Goal: Transaction & Acquisition: Book appointment/travel/reservation

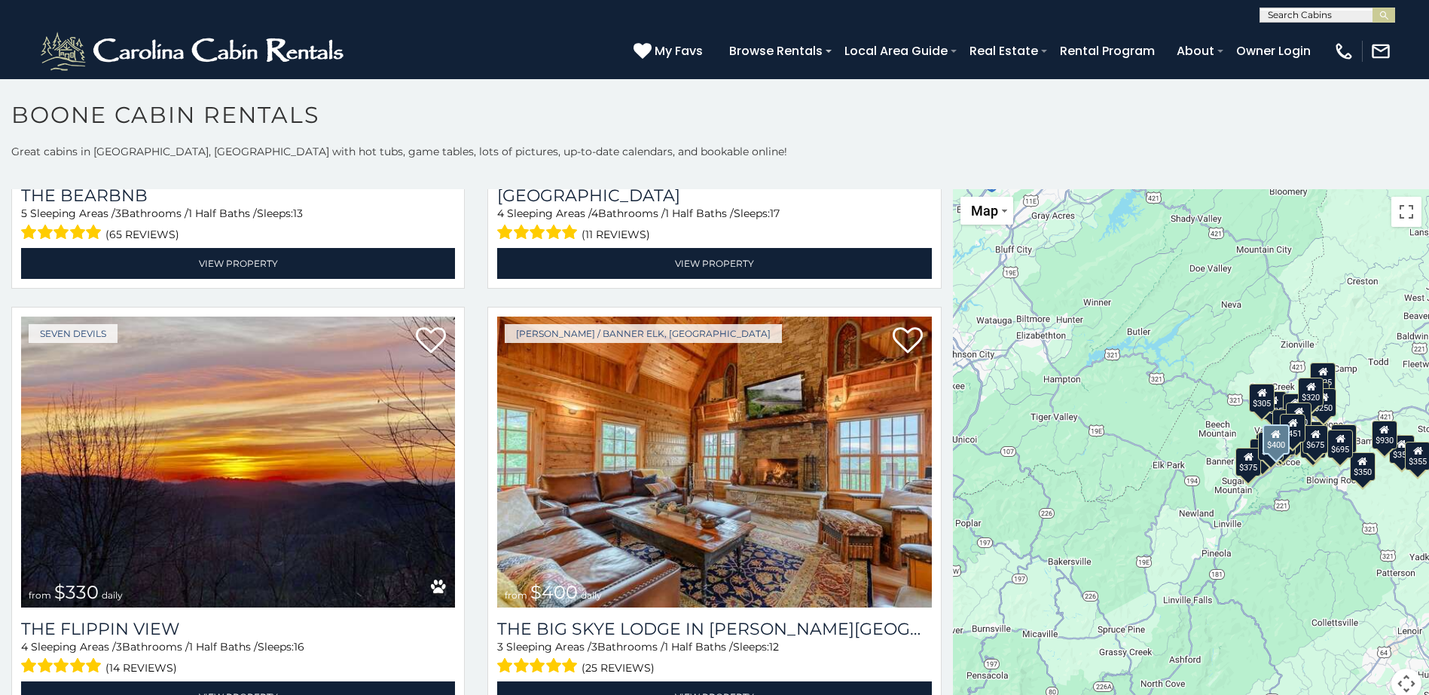
scroll to position [2110, 0]
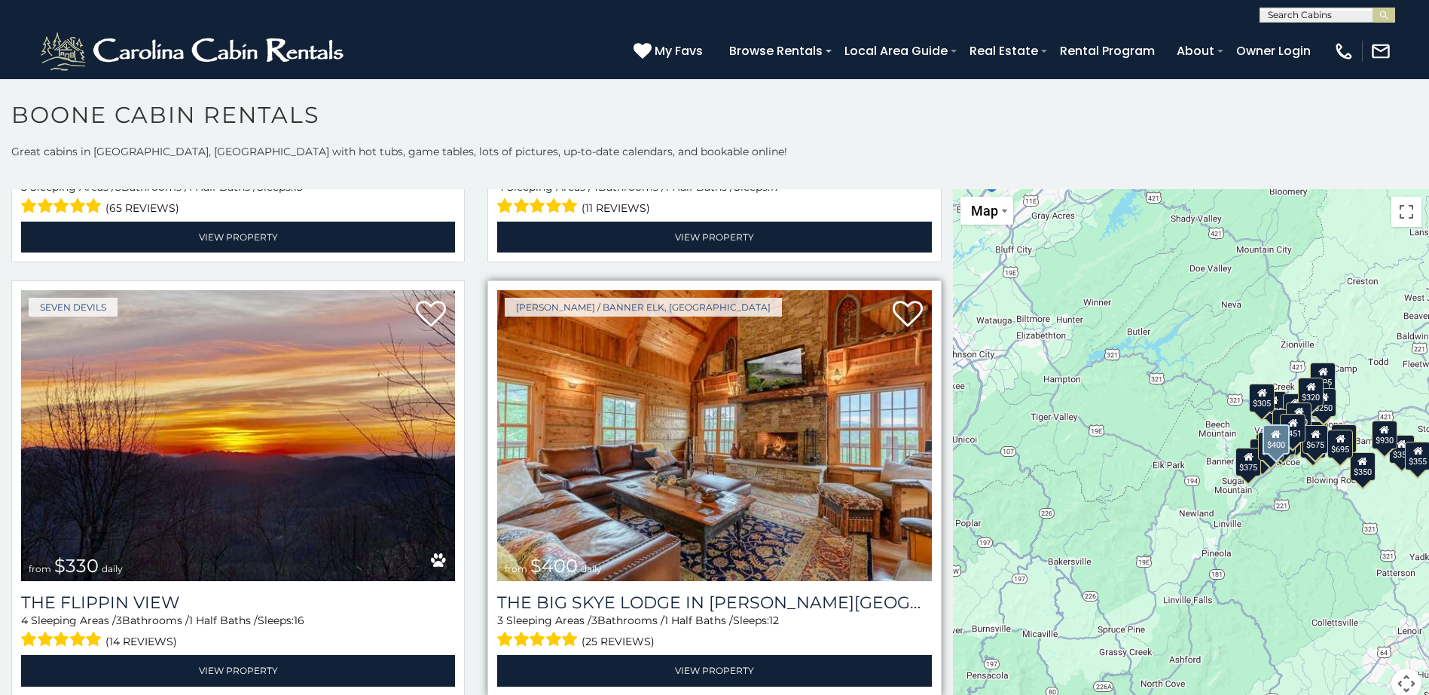
click at [710, 487] on img at bounding box center [714, 435] width 434 height 291
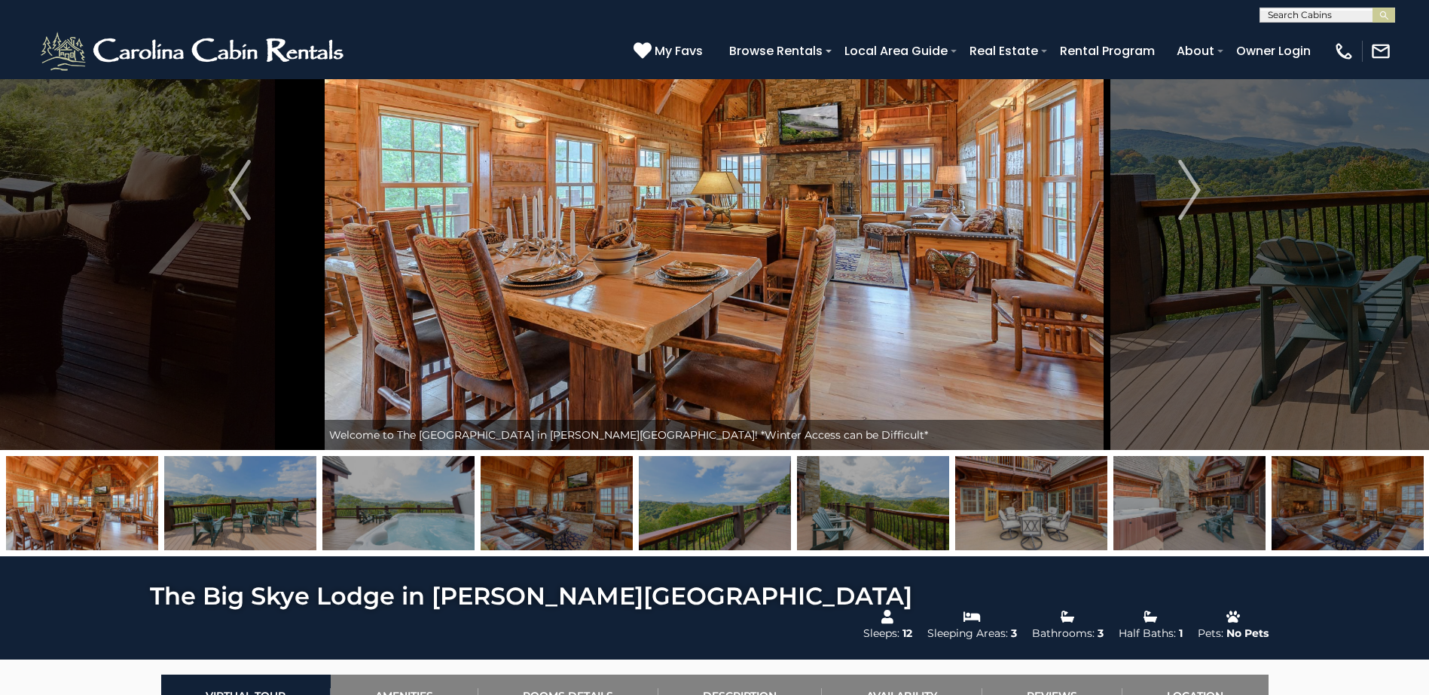
scroll to position [151, 0]
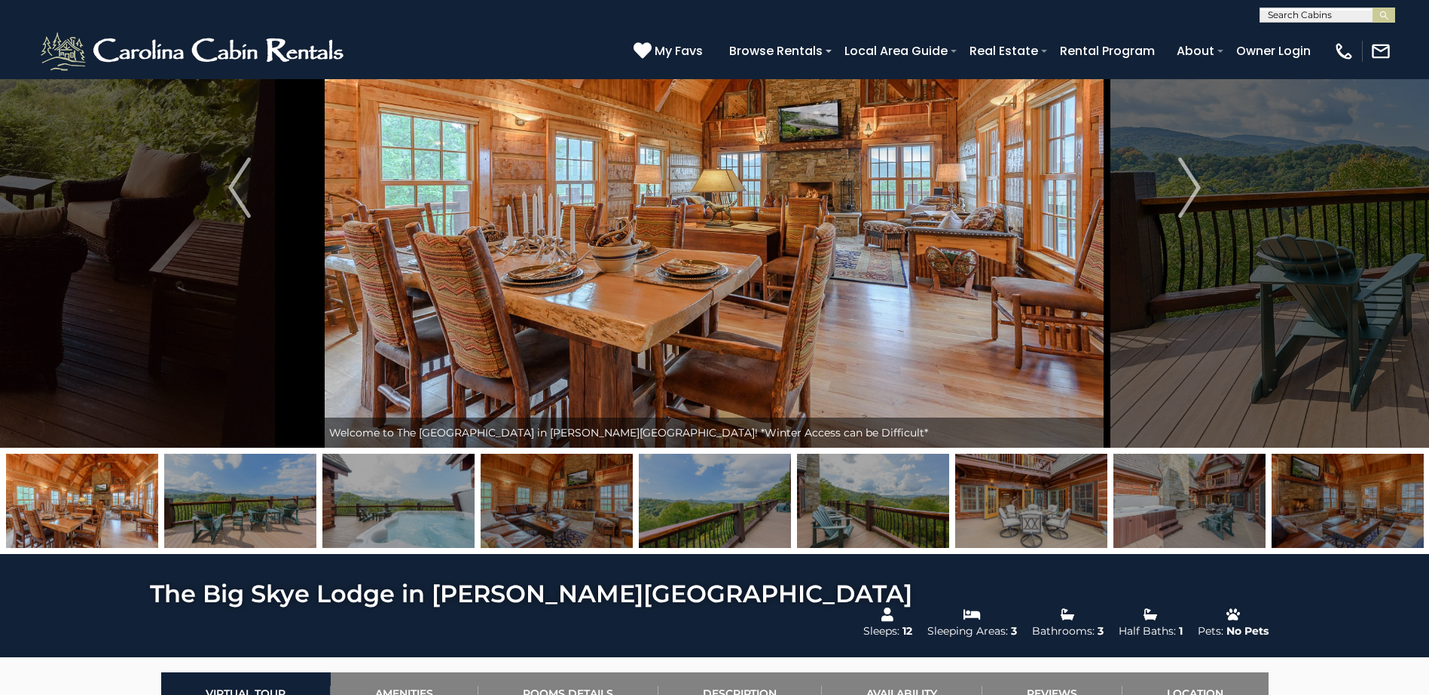
click at [1221, 508] on img at bounding box center [1190, 501] width 152 height 94
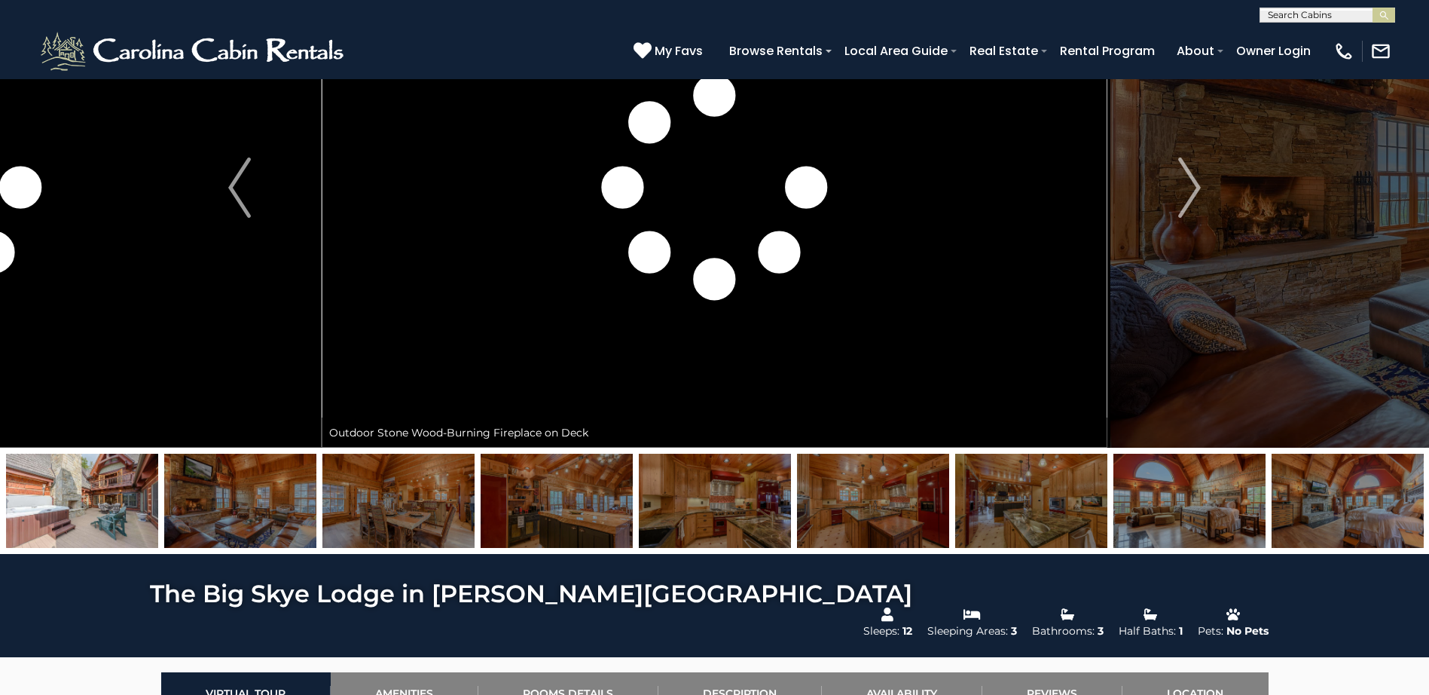
scroll to position [0, 0]
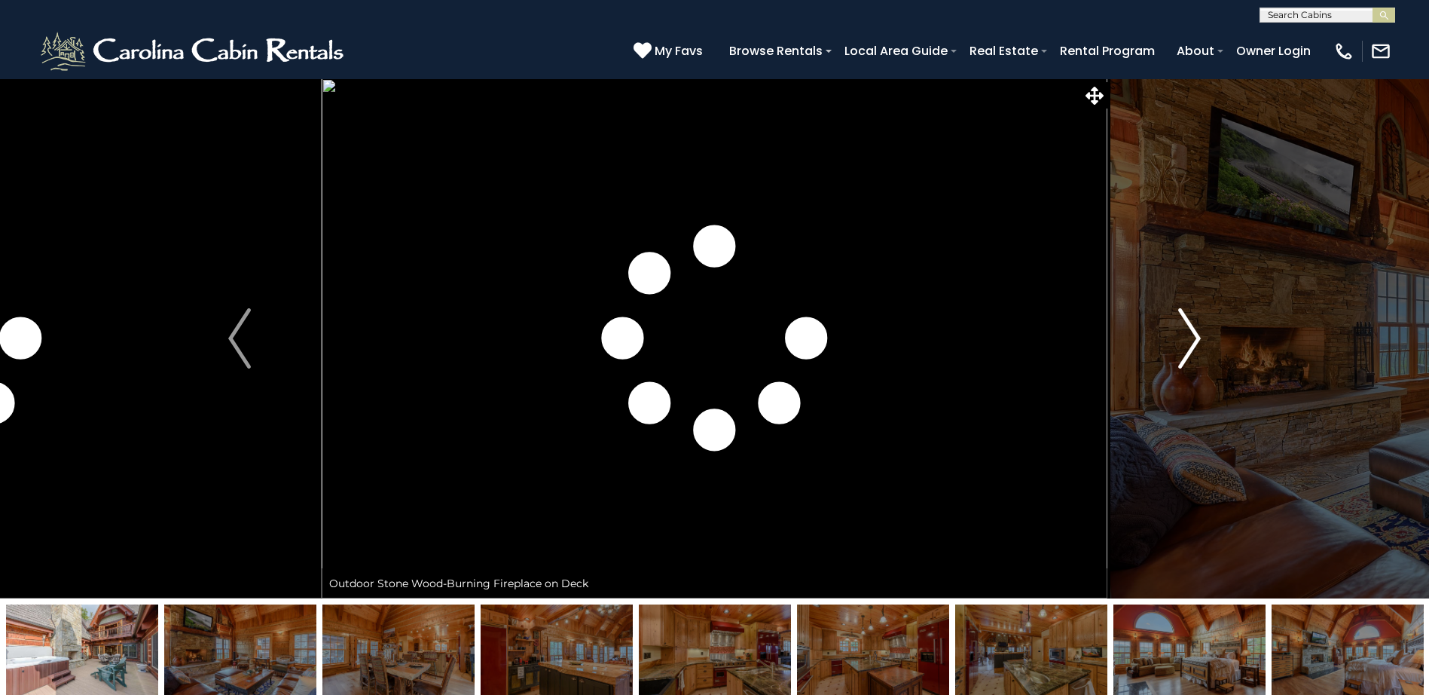
click at [1193, 338] on img "Next" at bounding box center [1189, 338] width 23 height 60
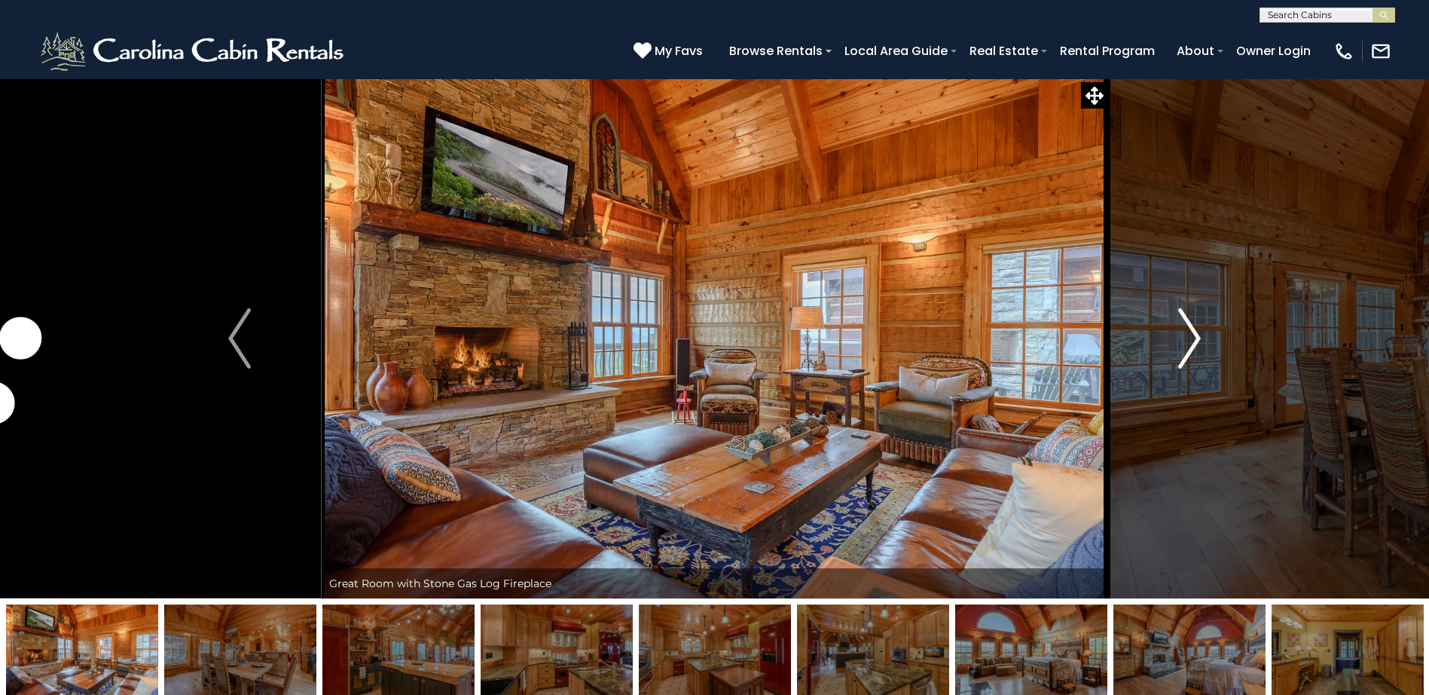
click at [1193, 338] on img "Next" at bounding box center [1189, 338] width 23 height 60
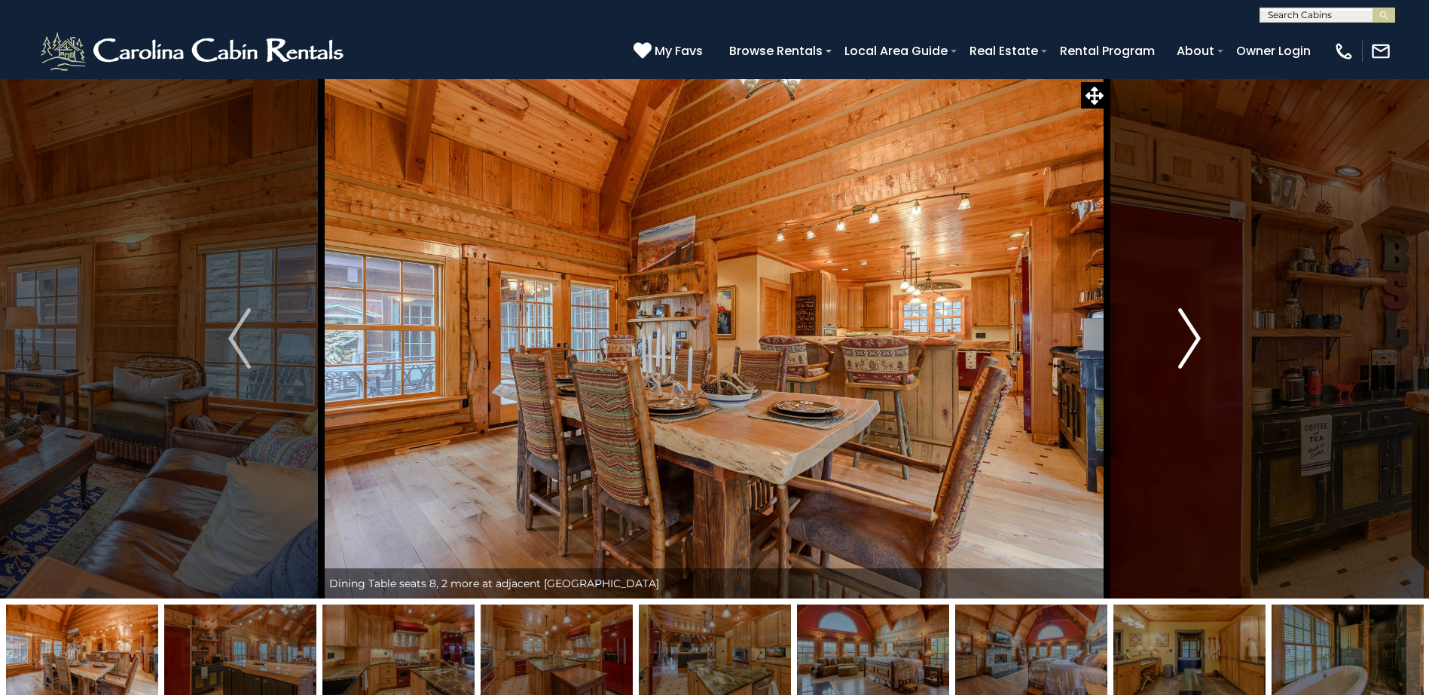
click at [1193, 338] on img "Next" at bounding box center [1189, 338] width 23 height 60
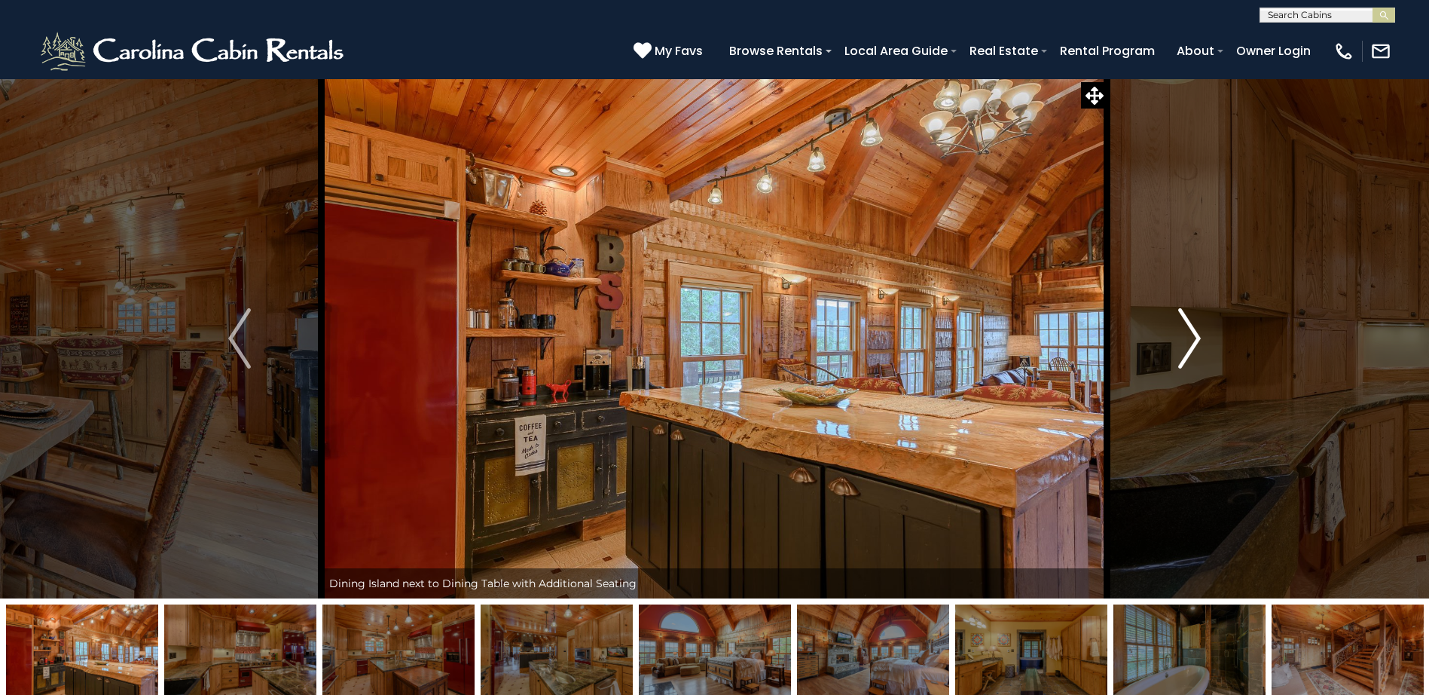
click at [1193, 338] on img "Next" at bounding box center [1189, 338] width 23 height 60
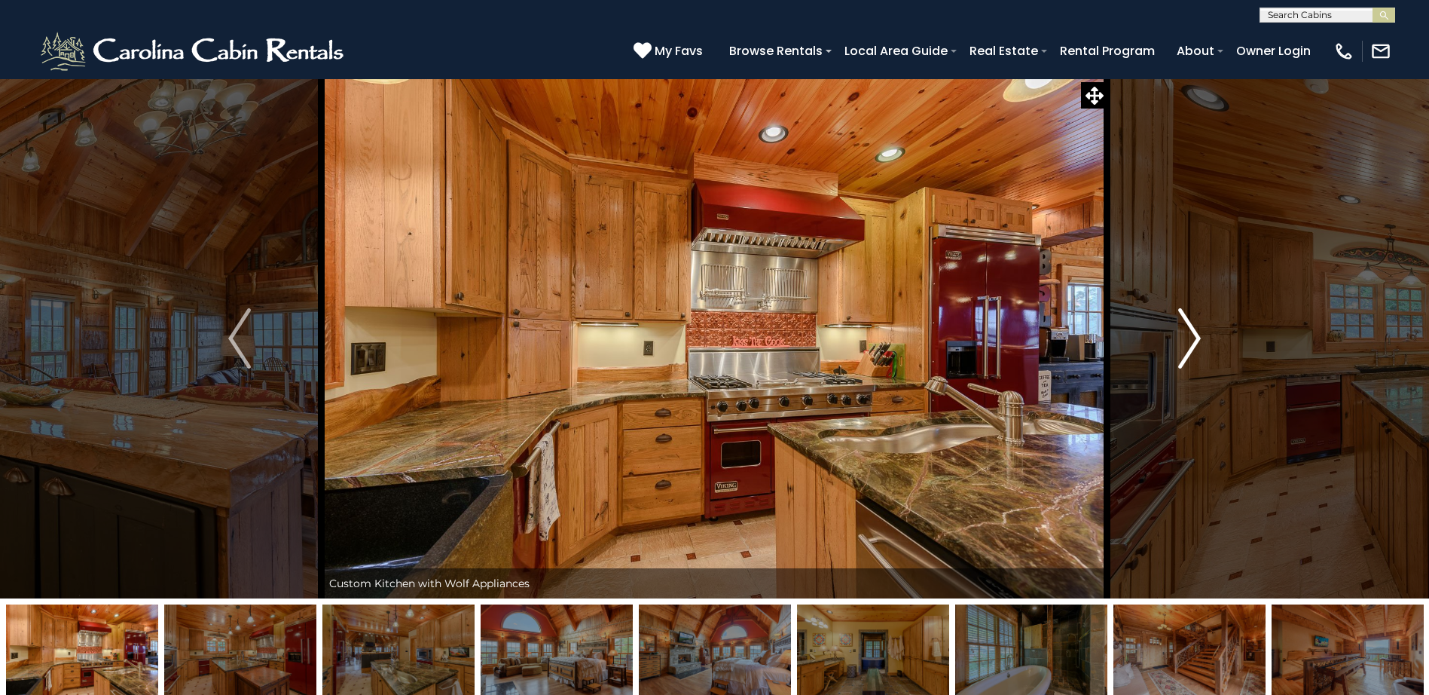
click at [1193, 338] on img "Next" at bounding box center [1189, 338] width 23 height 60
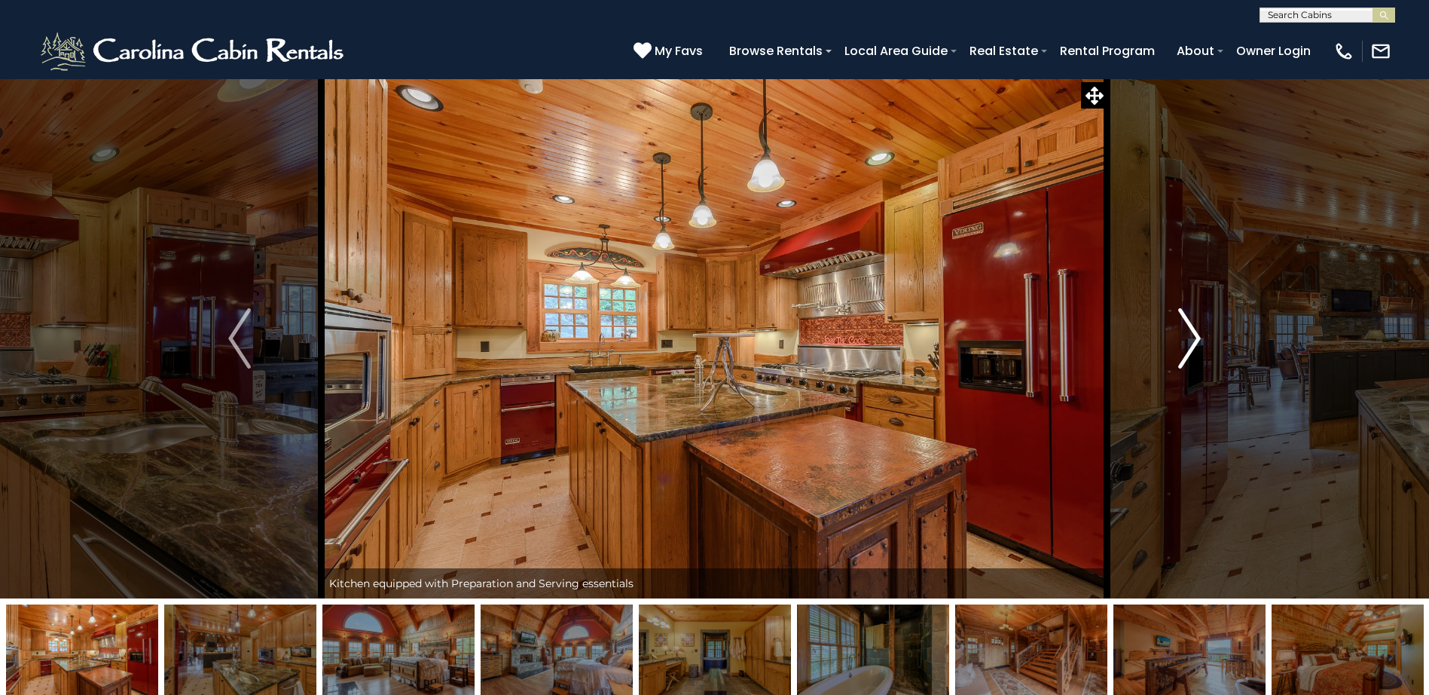
click at [1193, 338] on img "Next" at bounding box center [1189, 338] width 23 height 60
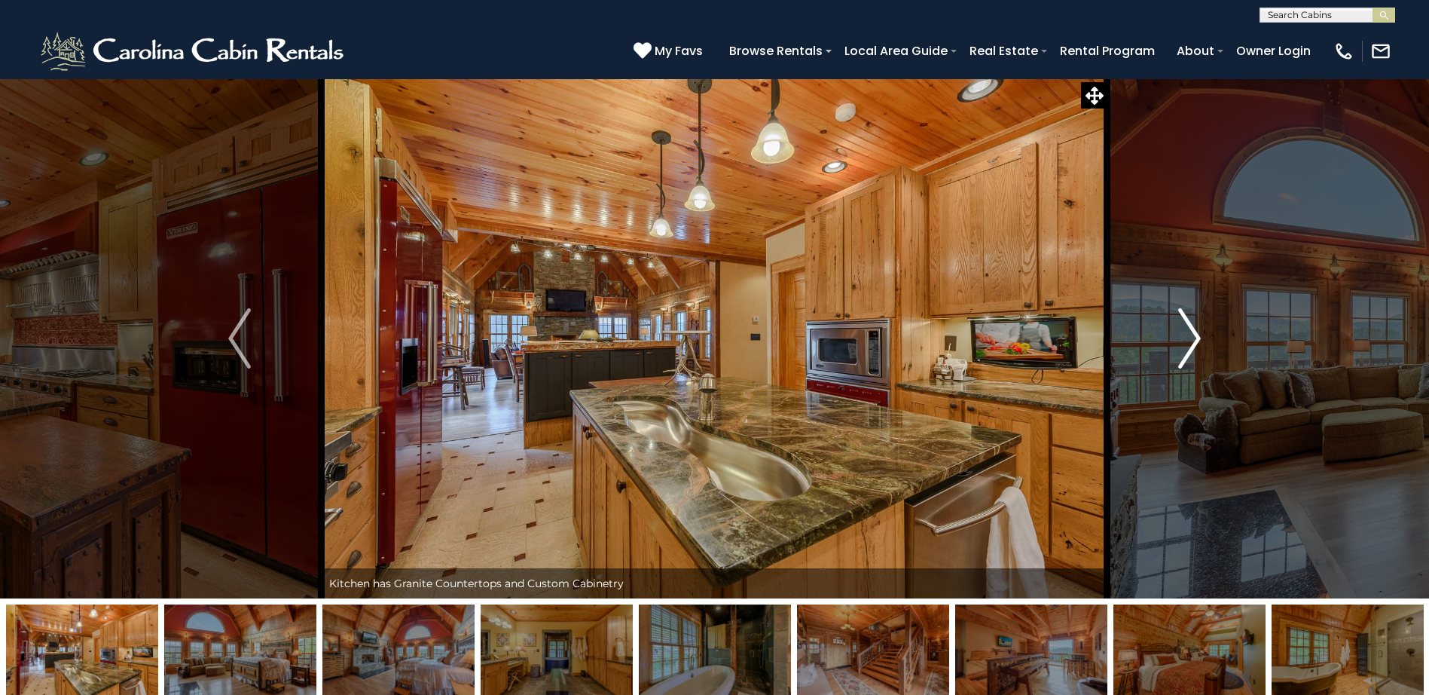
click at [1193, 338] on img "Next" at bounding box center [1189, 338] width 23 height 60
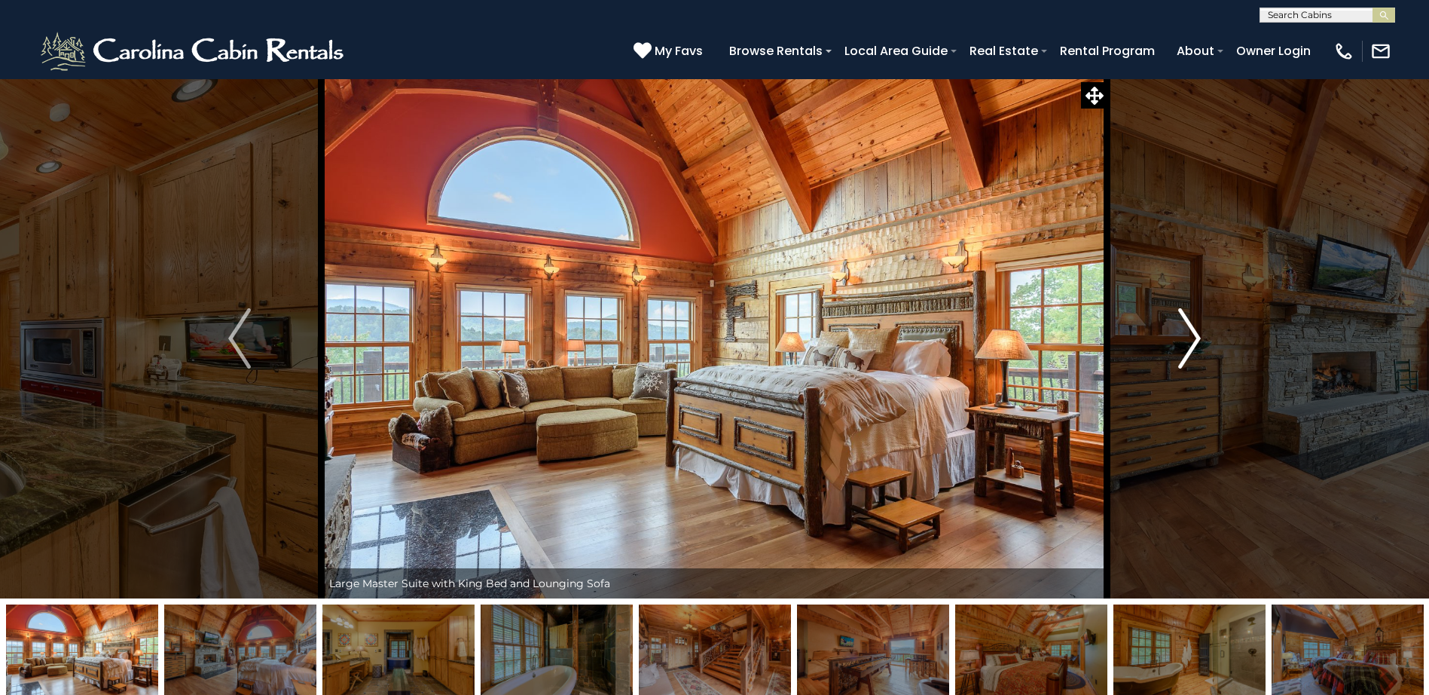
click at [1193, 338] on img "Next" at bounding box center [1189, 338] width 23 height 60
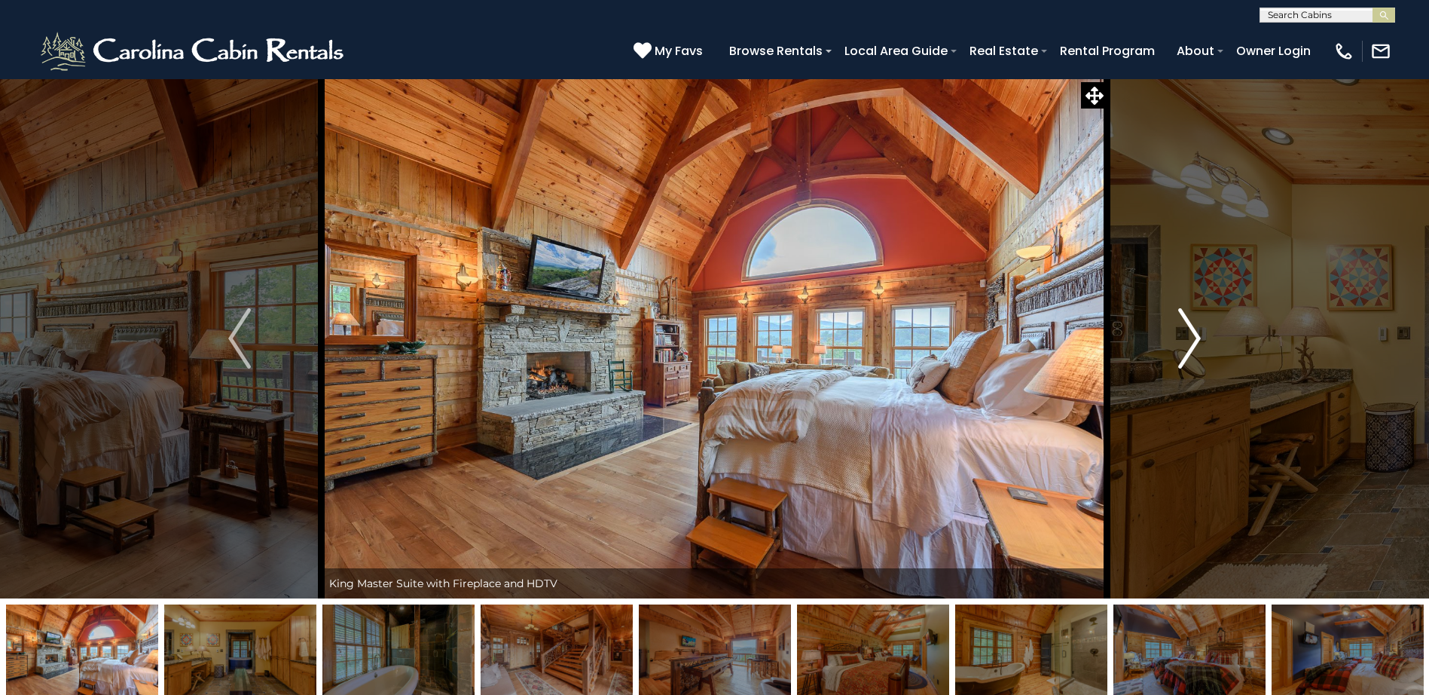
click at [1193, 338] on img "Next" at bounding box center [1189, 338] width 23 height 60
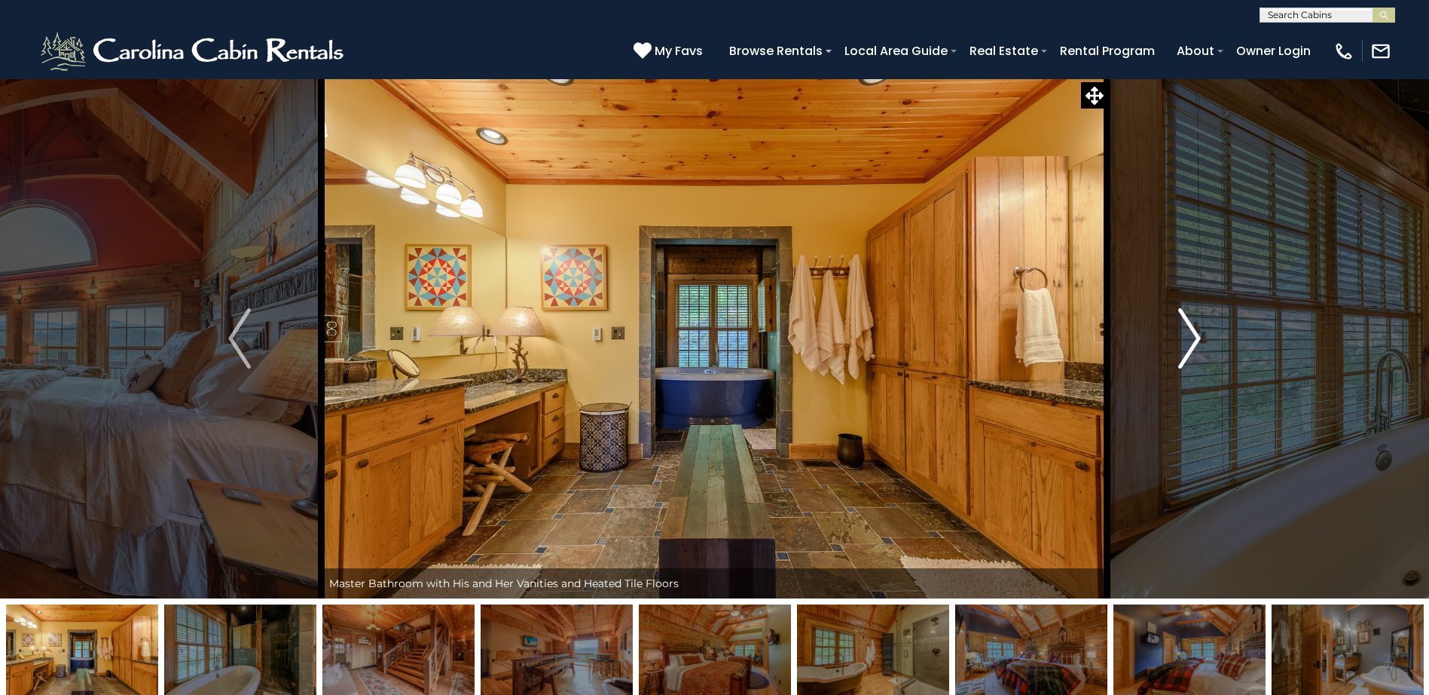
click at [1193, 338] on img "Next" at bounding box center [1189, 338] width 23 height 60
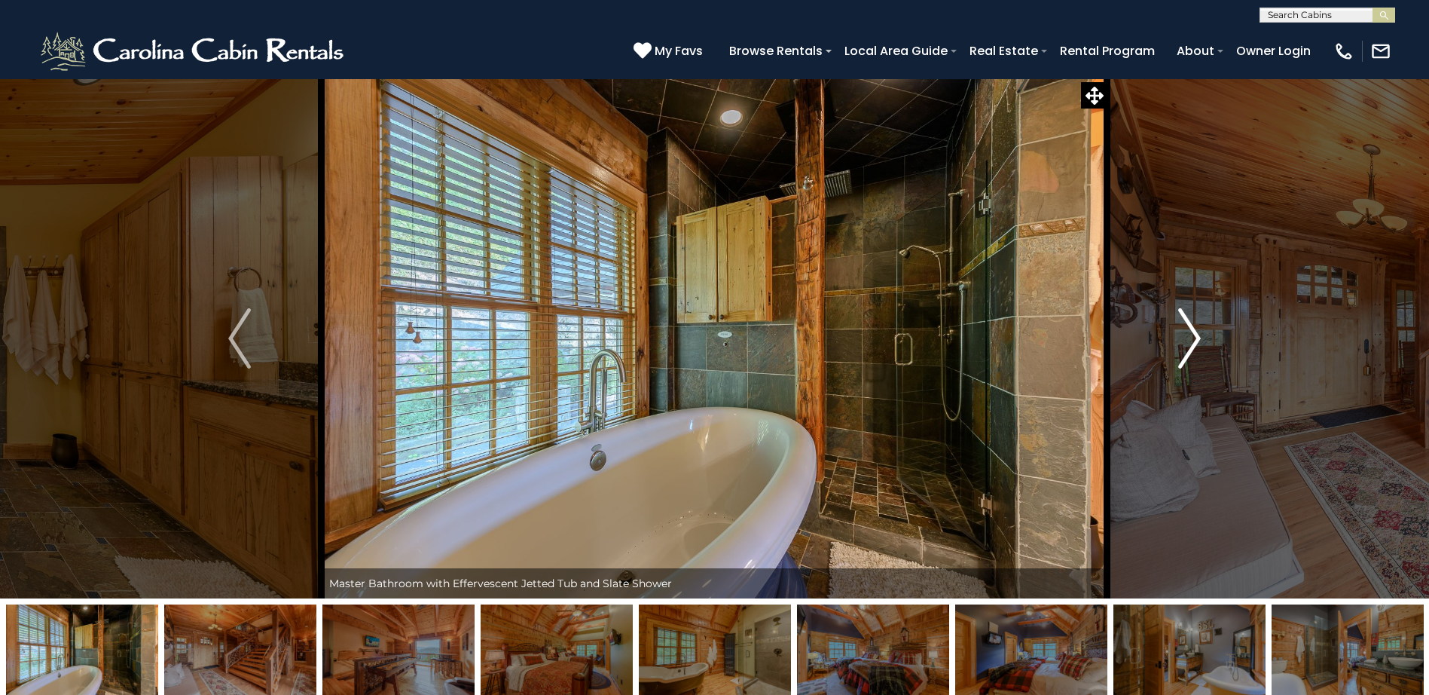
click at [1193, 338] on img "Next" at bounding box center [1189, 338] width 23 height 60
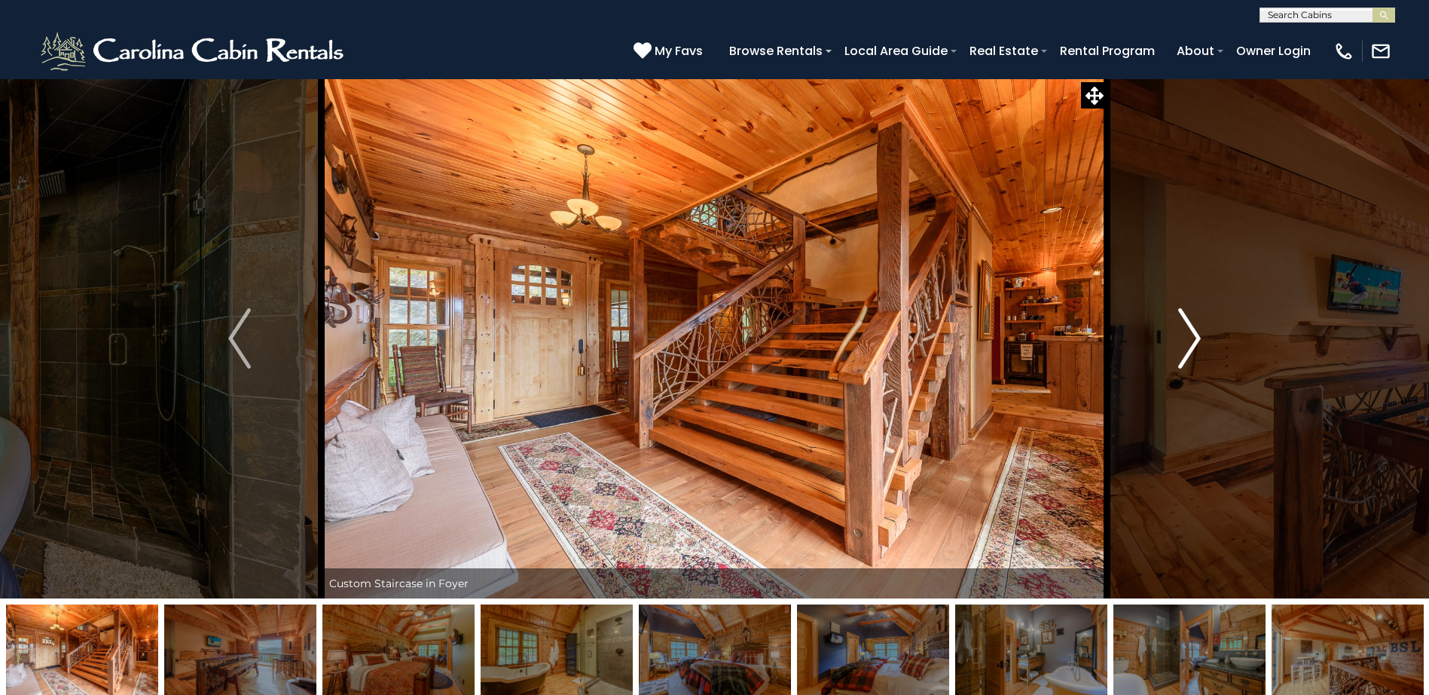
click at [1193, 338] on img "Next" at bounding box center [1189, 338] width 23 height 60
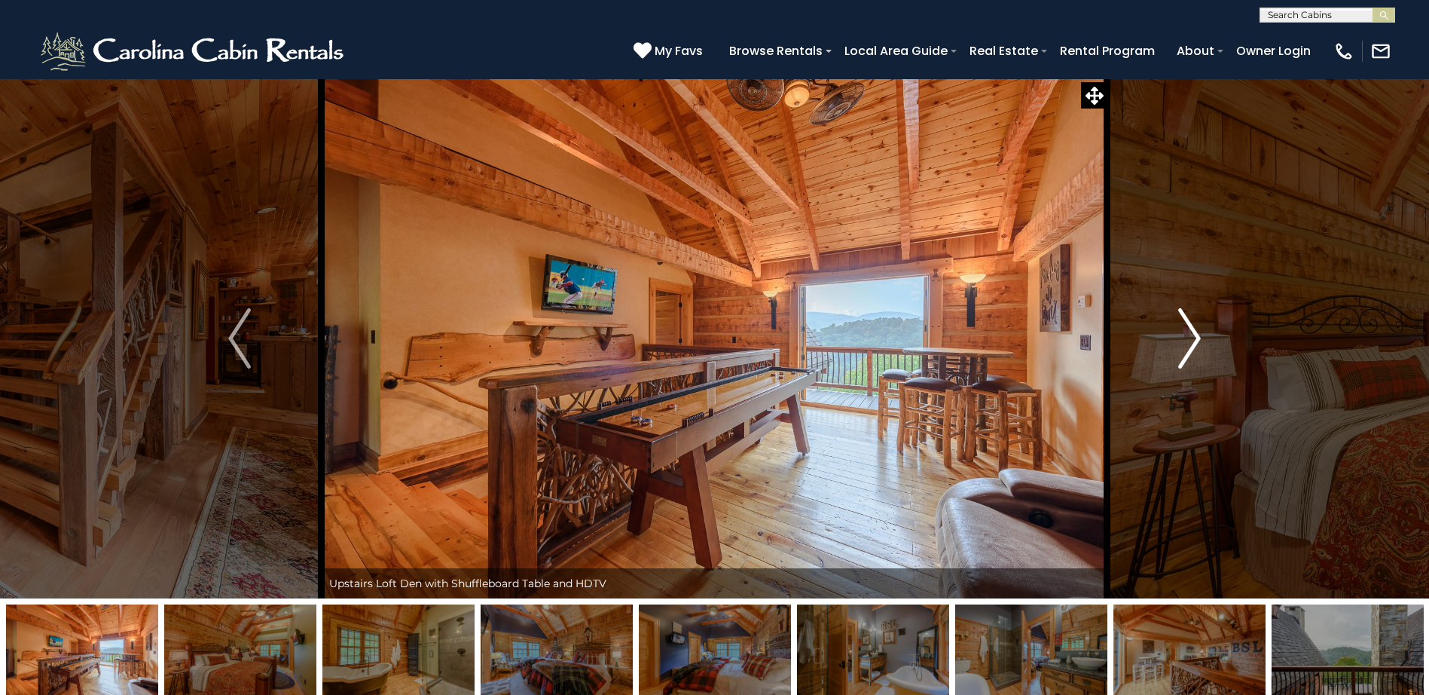
click at [1193, 338] on img "Next" at bounding box center [1189, 338] width 23 height 60
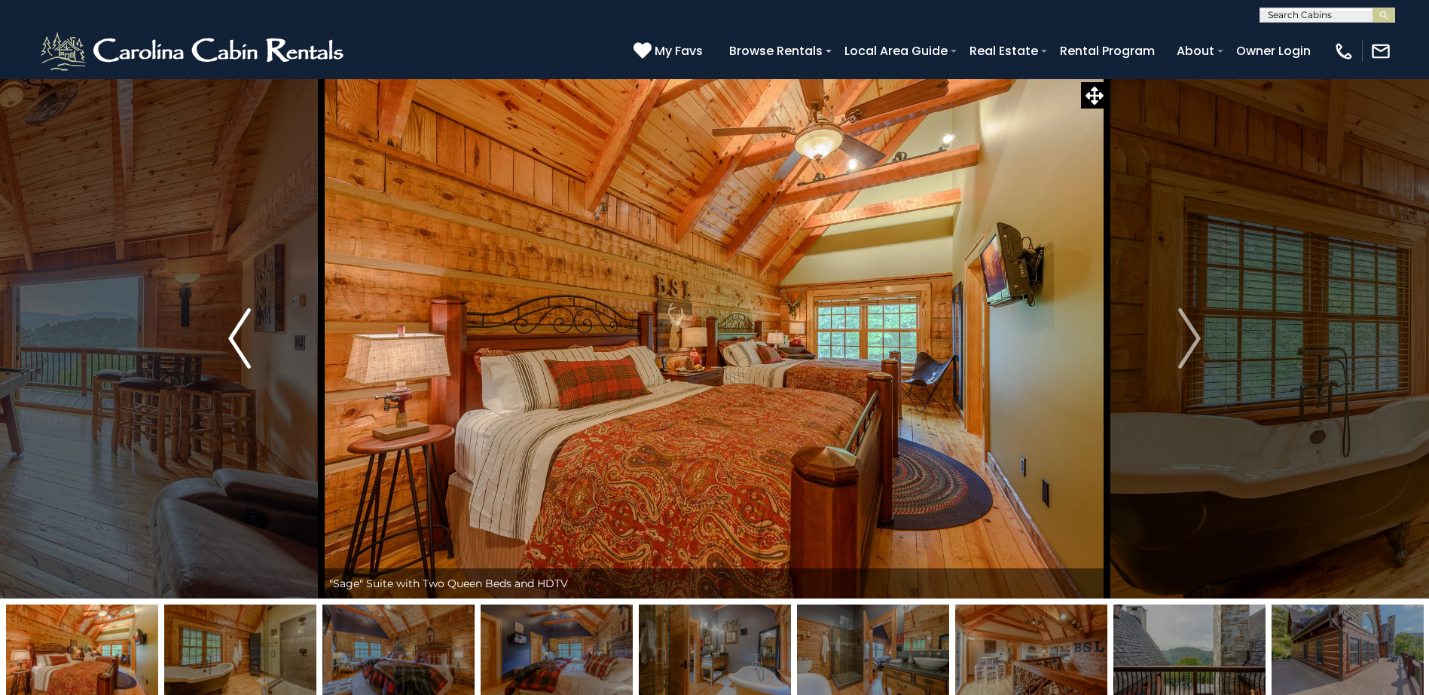
click at [241, 322] on img "Previous" at bounding box center [239, 338] width 23 height 60
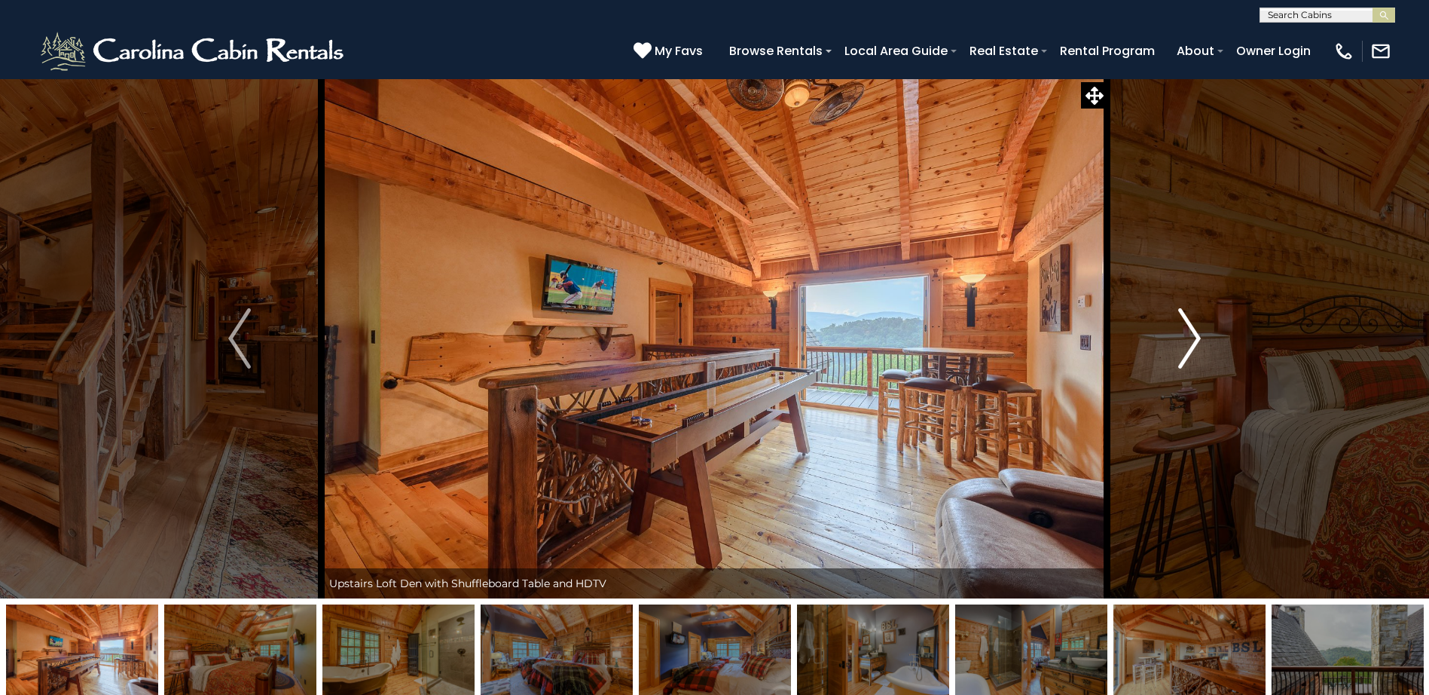
click at [1187, 356] on img "Next" at bounding box center [1189, 338] width 23 height 60
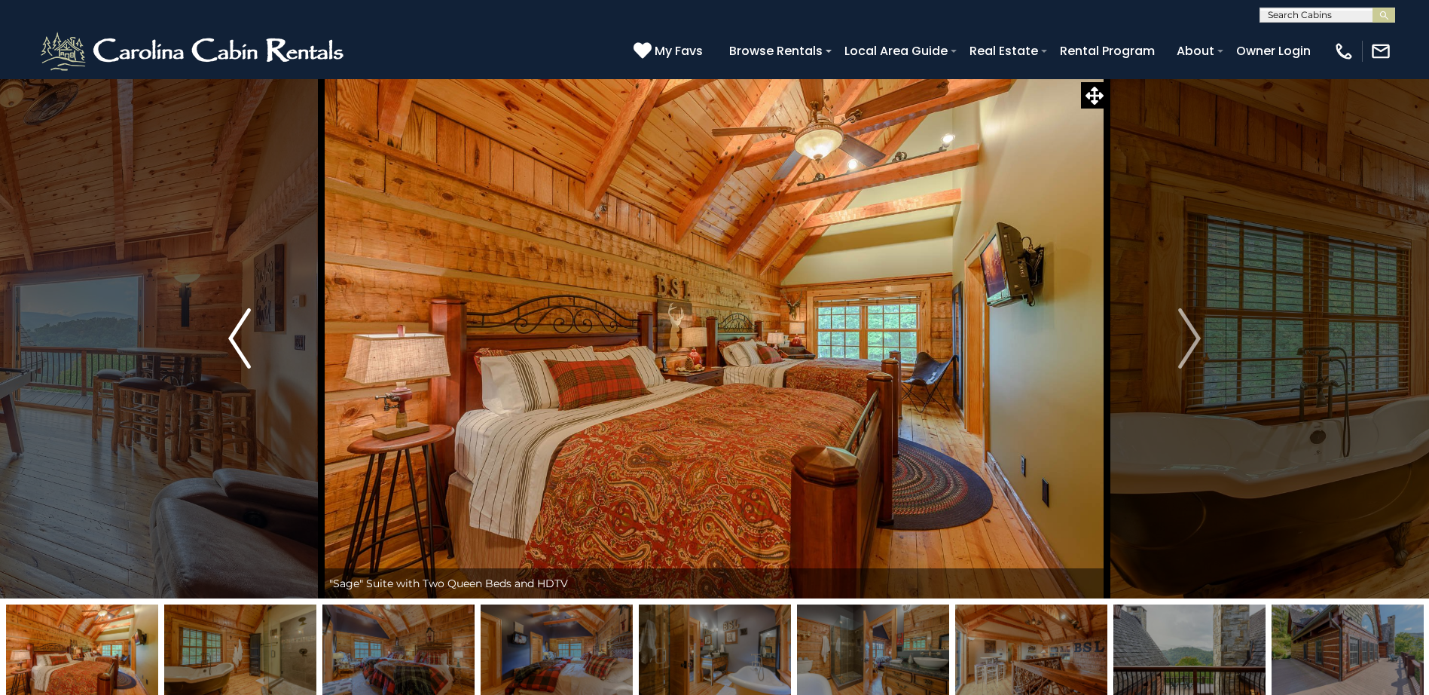
click at [240, 350] on img "Previous" at bounding box center [239, 338] width 23 height 60
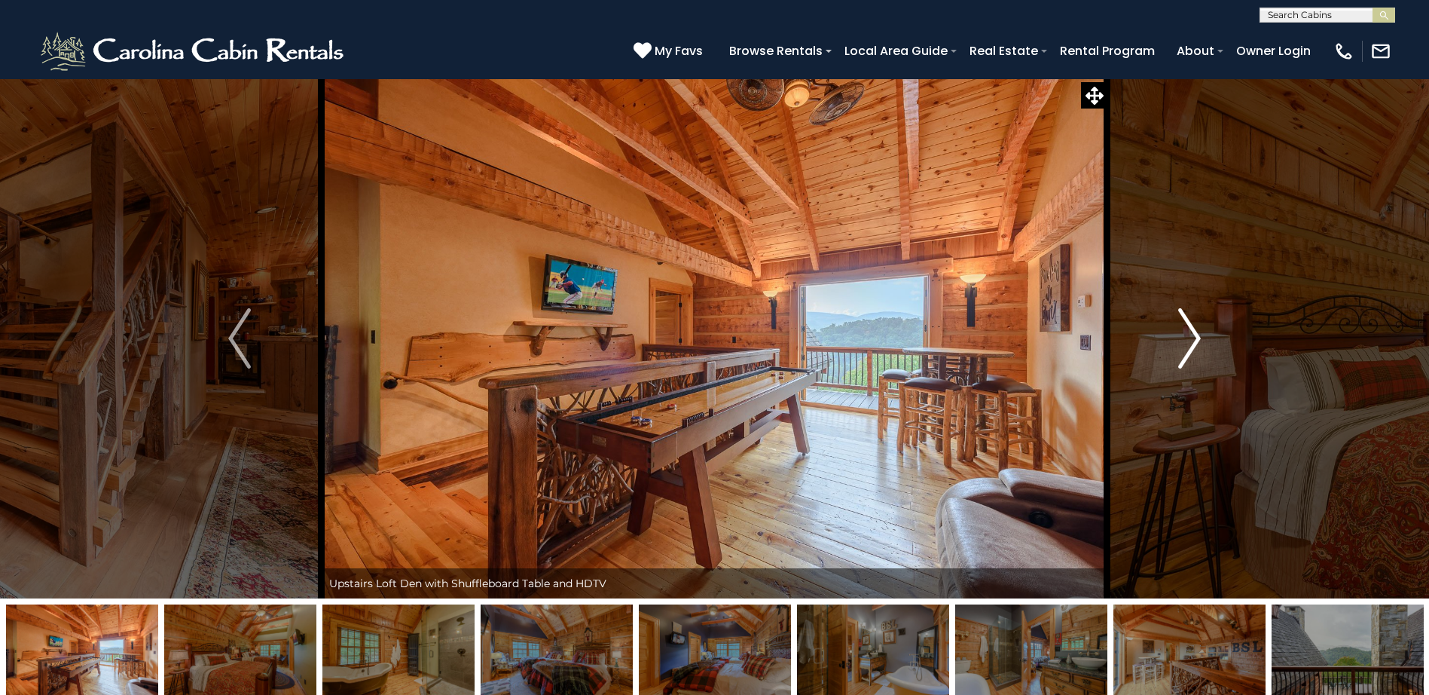
click at [1191, 335] on img "Next" at bounding box center [1189, 338] width 23 height 60
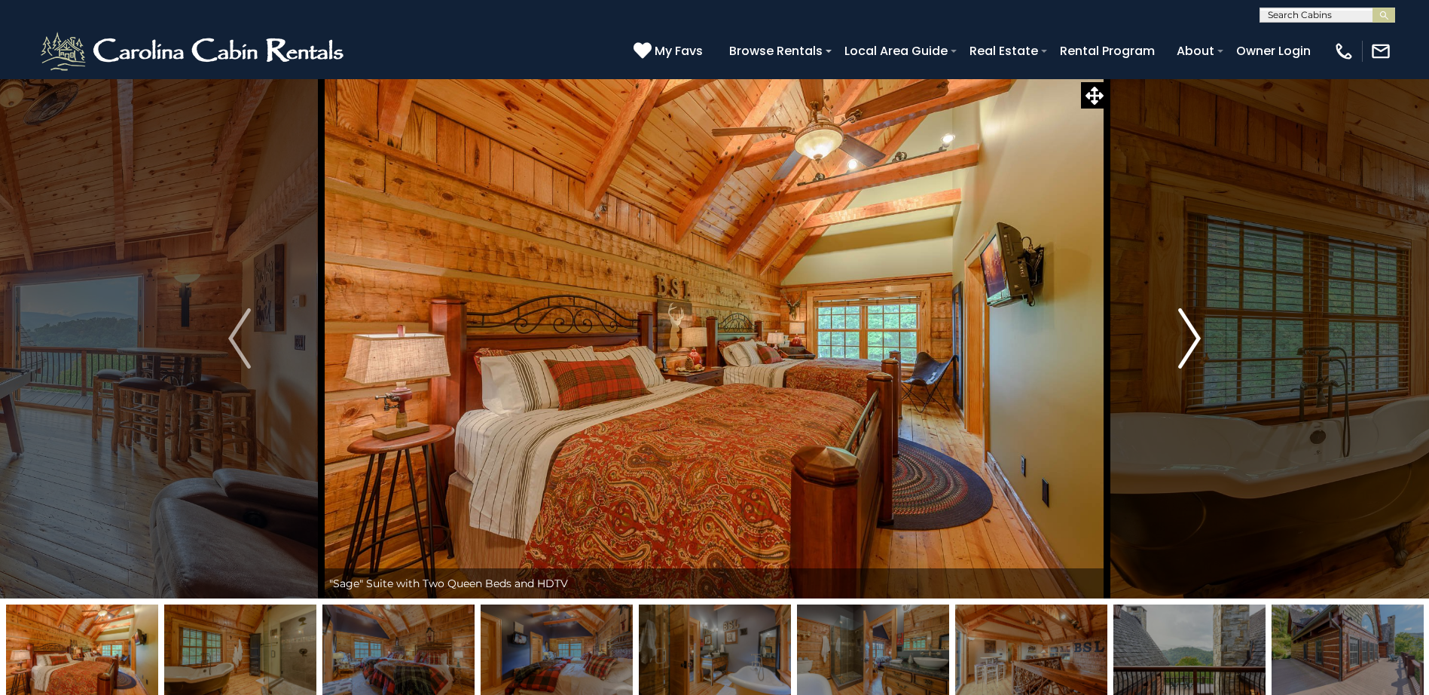
click at [1191, 335] on img "Next" at bounding box center [1189, 338] width 23 height 60
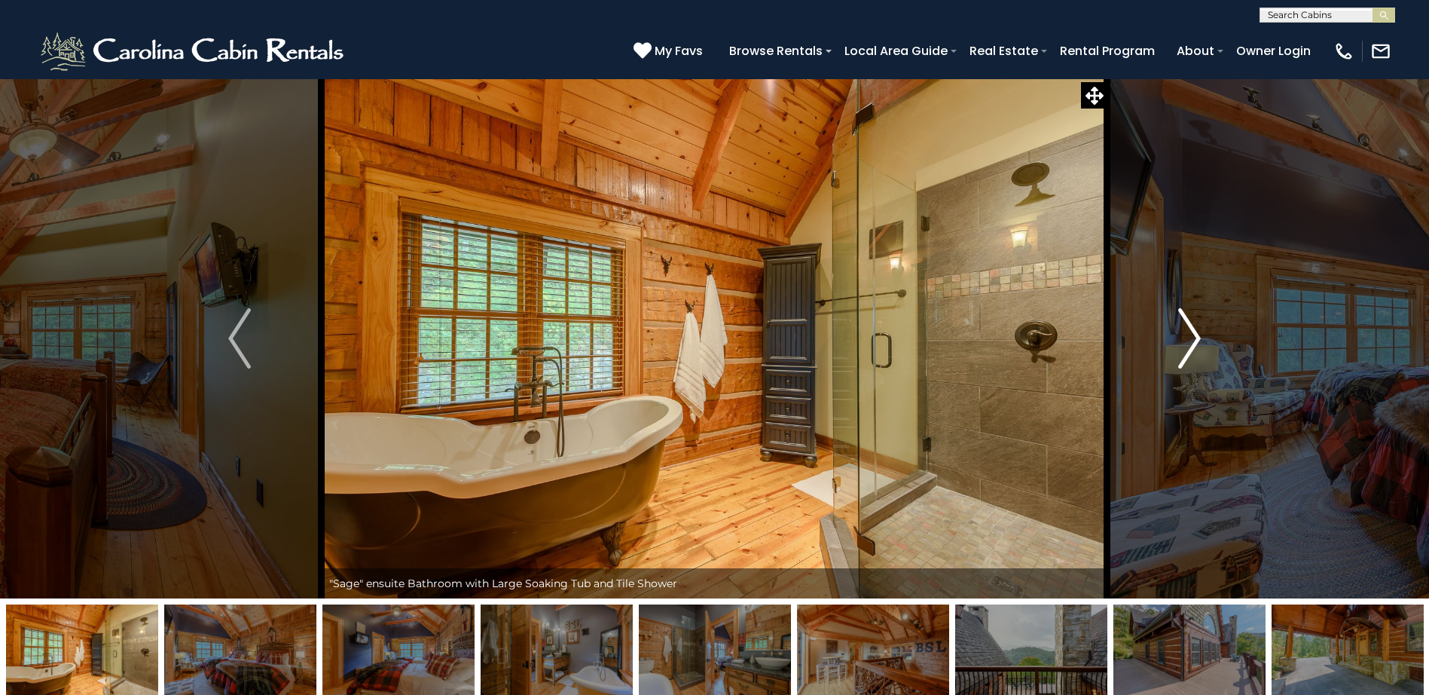
click at [1191, 335] on img "Next" at bounding box center [1189, 338] width 23 height 60
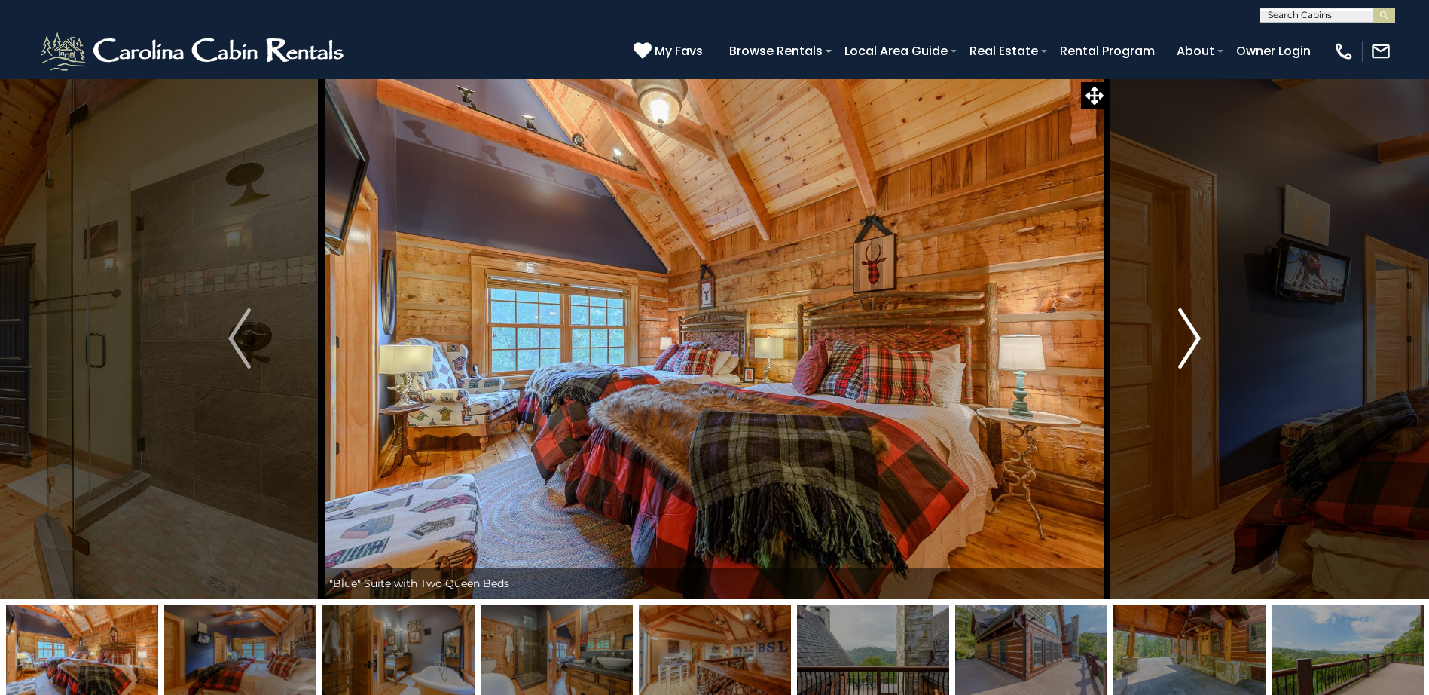
click at [1191, 335] on img "Next" at bounding box center [1189, 338] width 23 height 60
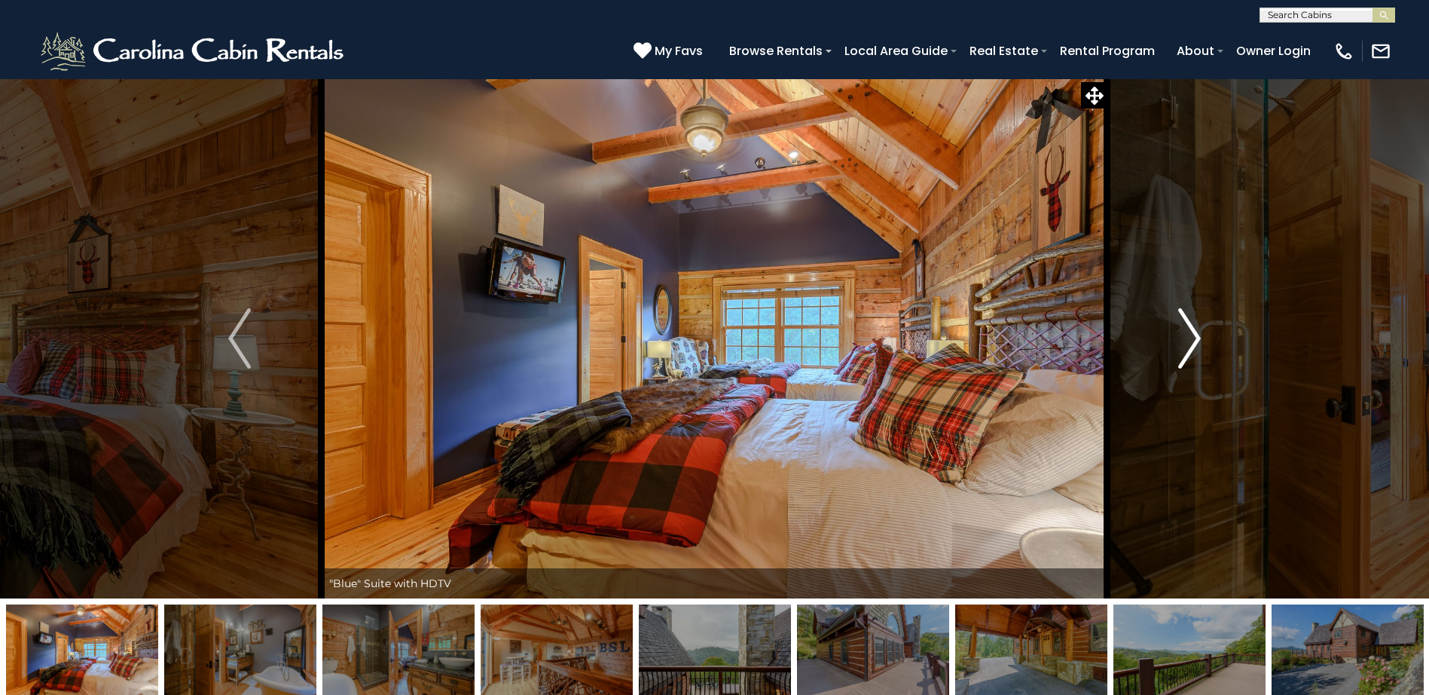
click at [1191, 335] on img "Next" at bounding box center [1189, 338] width 23 height 60
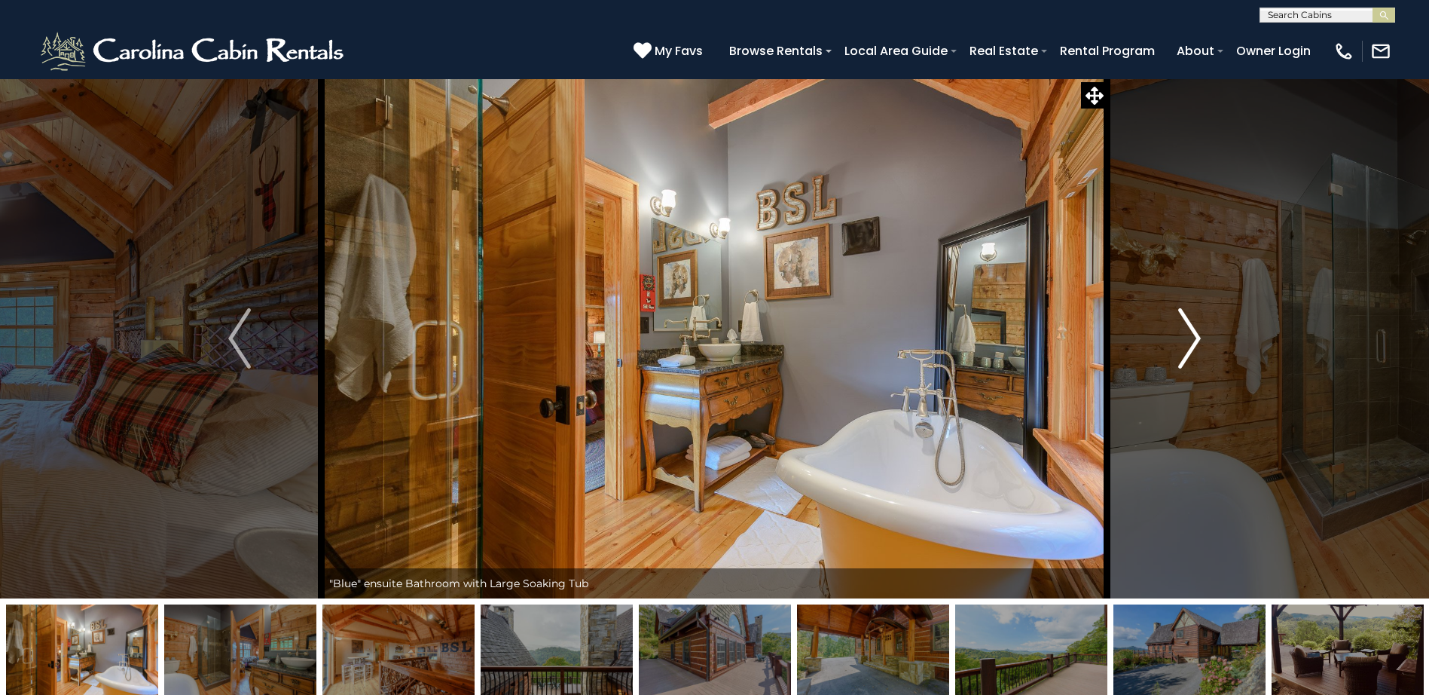
click at [1196, 342] on img "Next" at bounding box center [1189, 338] width 23 height 60
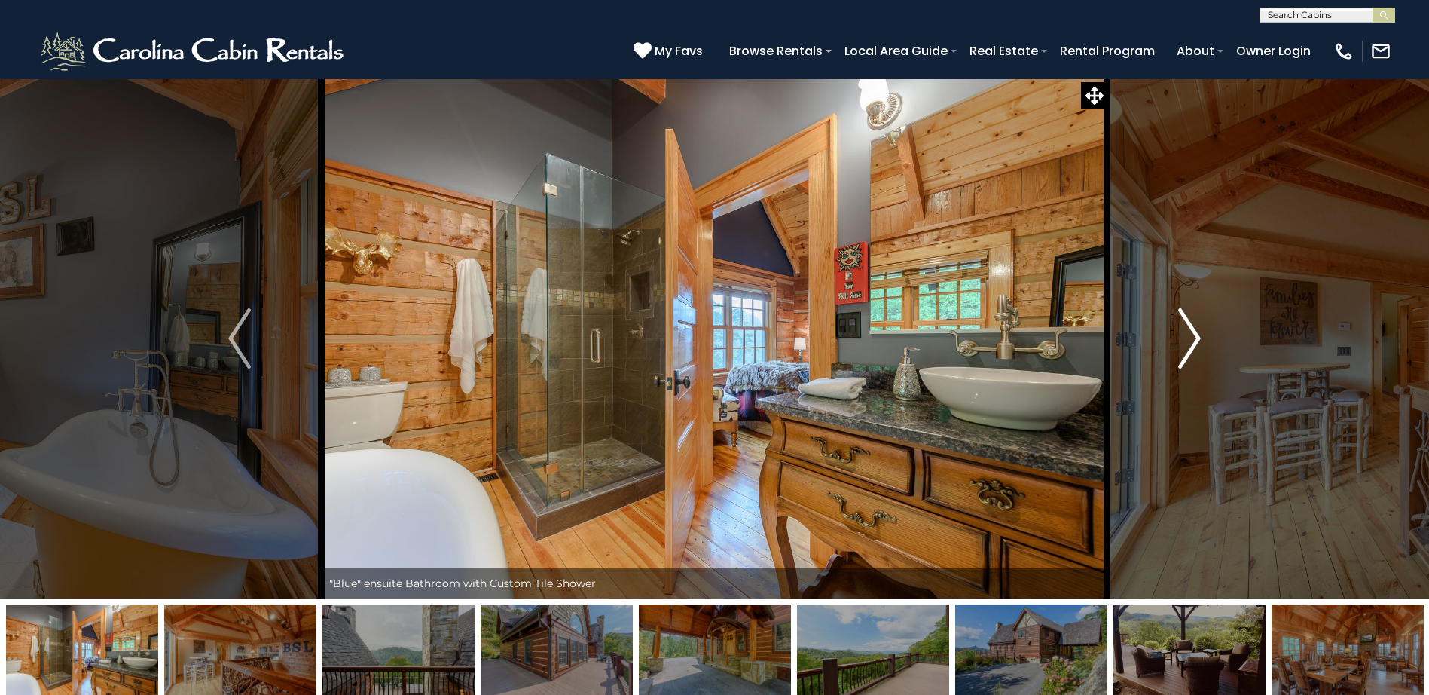
click at [1193, 344] on img "Next" at bounding box center [1189, 338] width 23 height 60
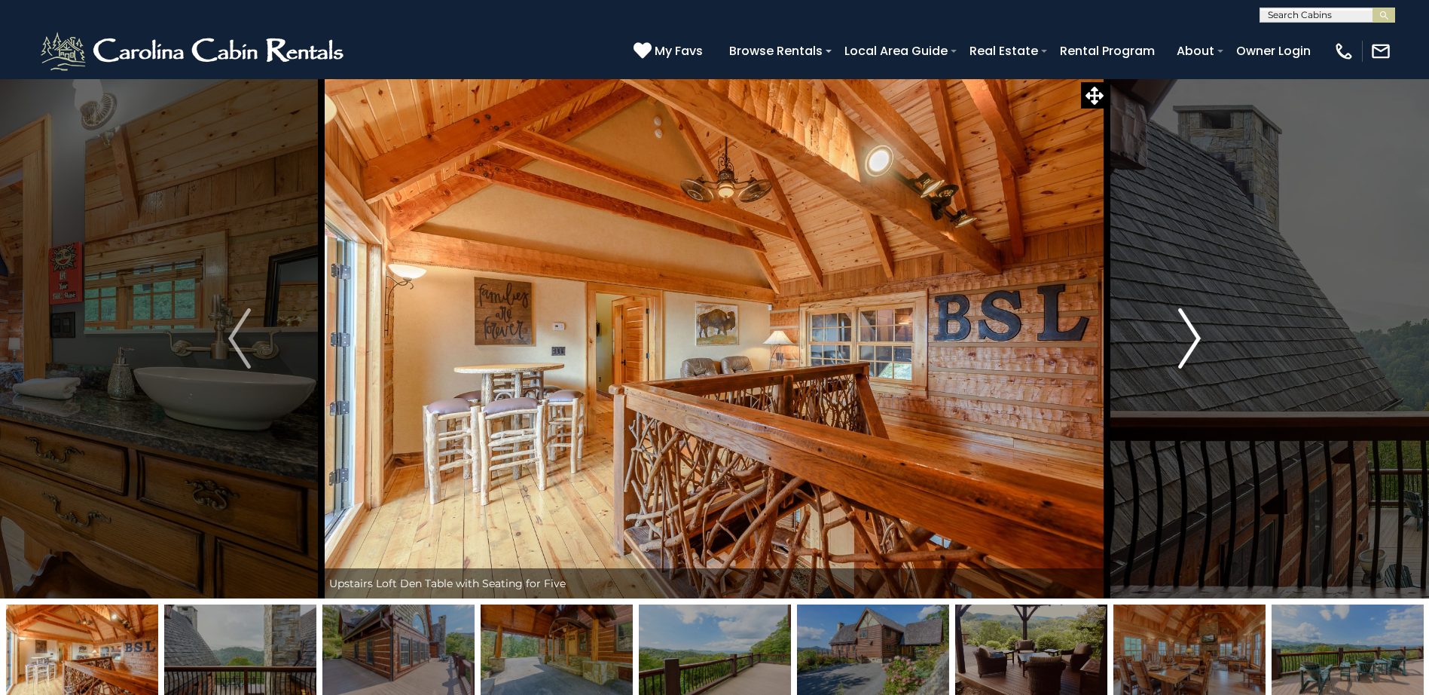
click at [1193, 344] on img "Next" at bounding box center [1189, 338] width 23 height 60
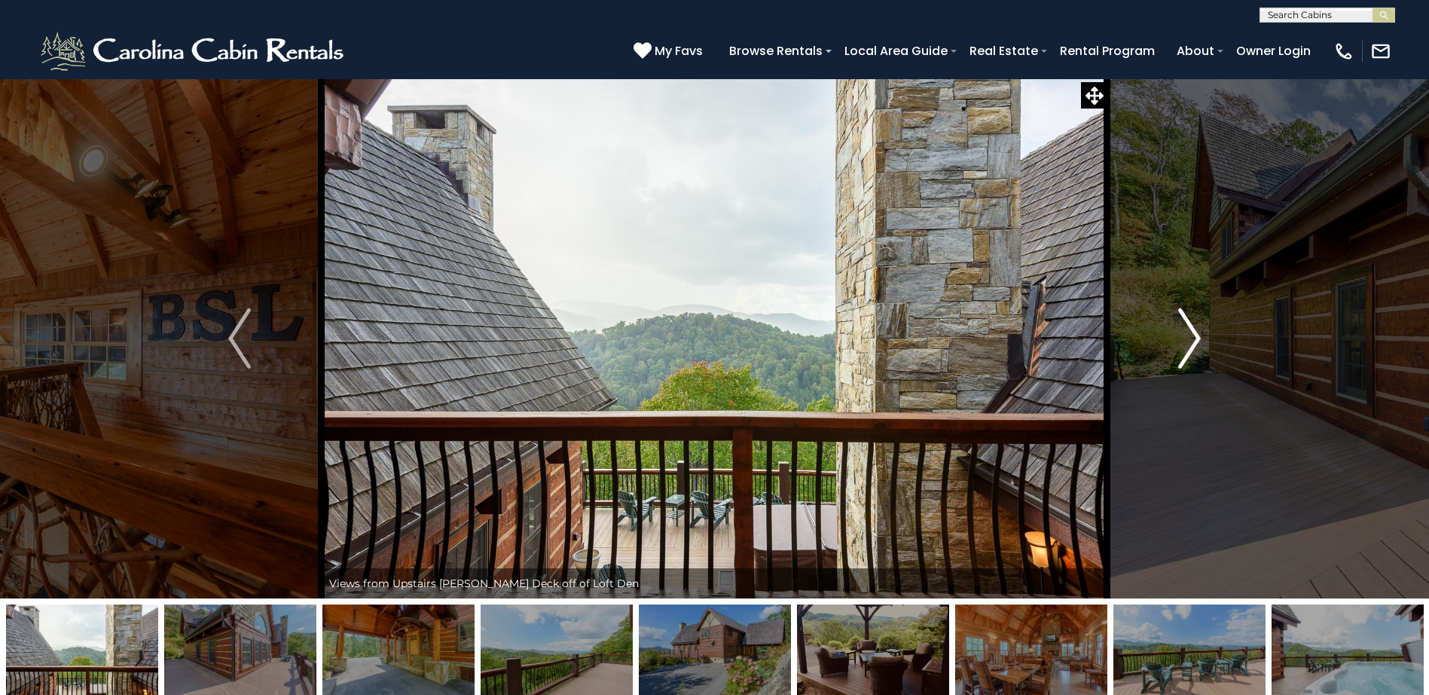
click at [1193, 344] on img "Next" at bounding box center [1189, 338] width 23 height 60
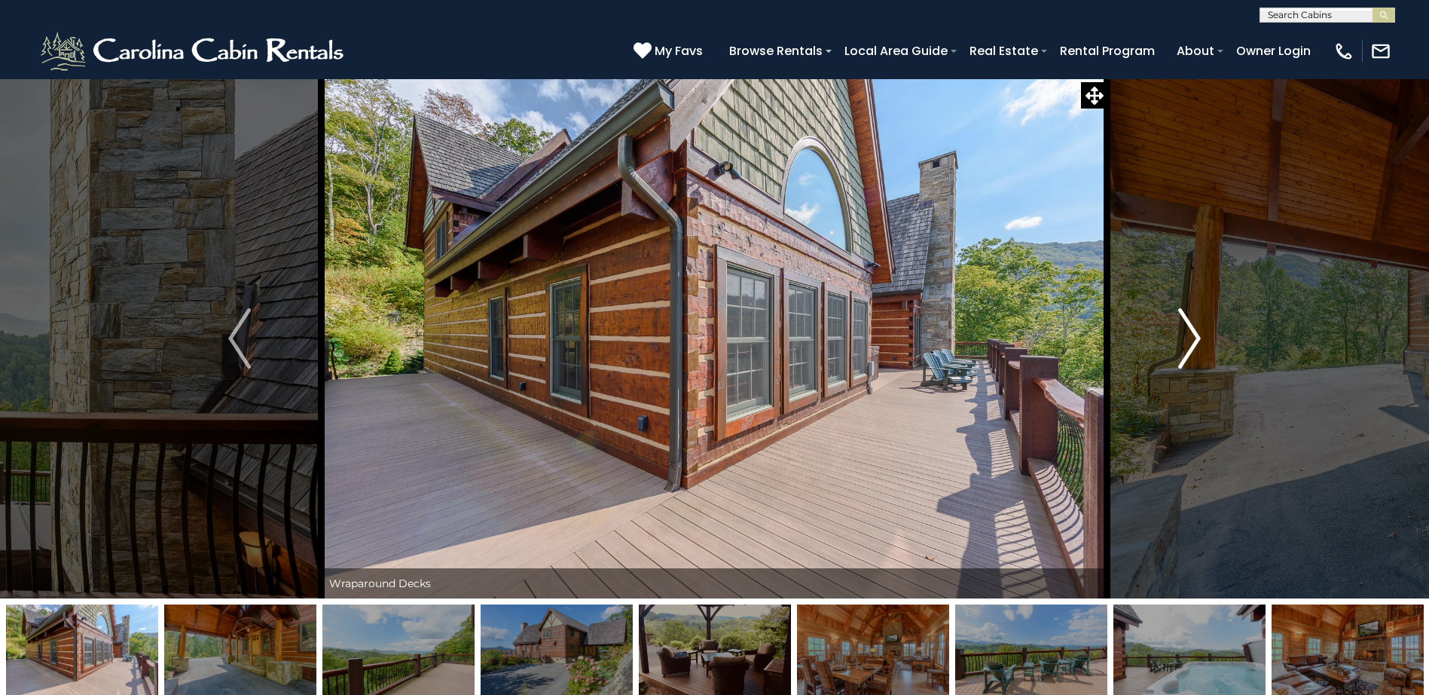
click at [1193, 344] on img "Next" at bounding box center [1189, 338] width 23 height 60
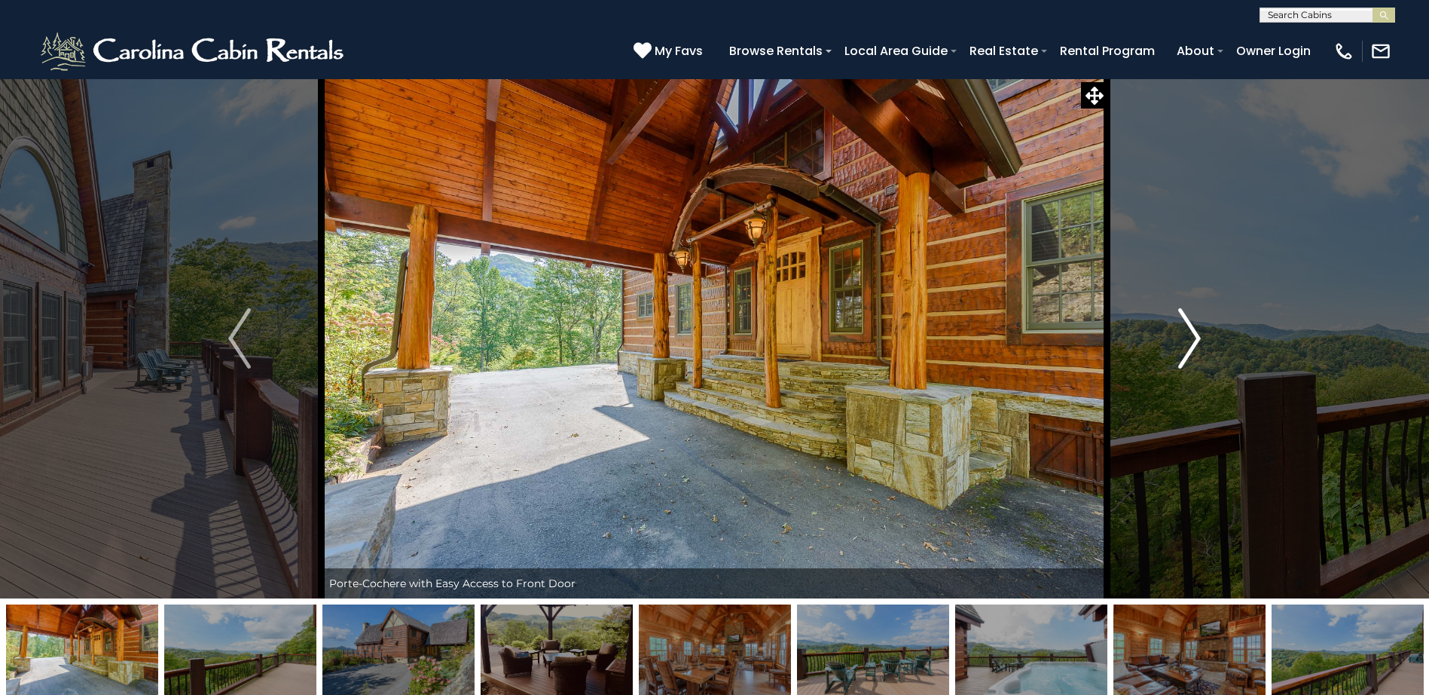
click at [1193, 344] on img "Next" at bounding box center [1189, 338] width 23 height 60
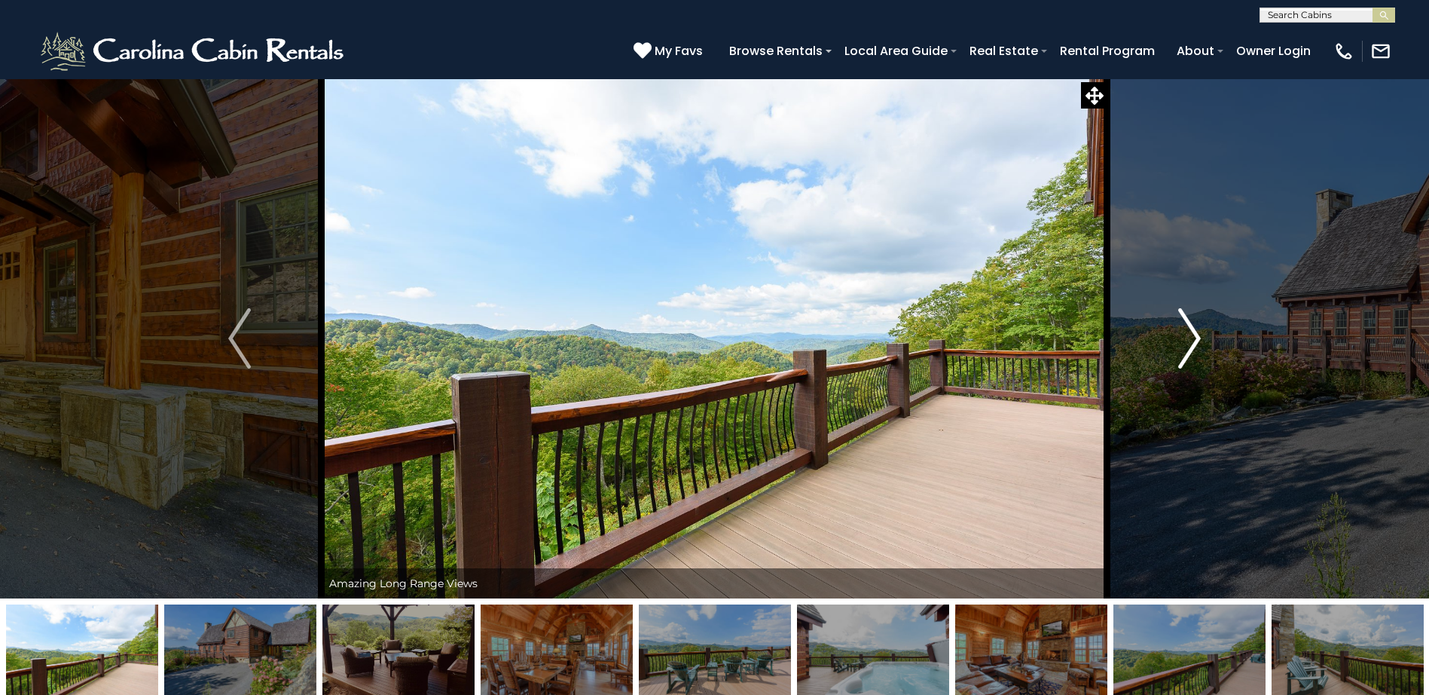
click at [1193, 344] on img "Next" at bounding box center [1189, 338] width 23 height 60
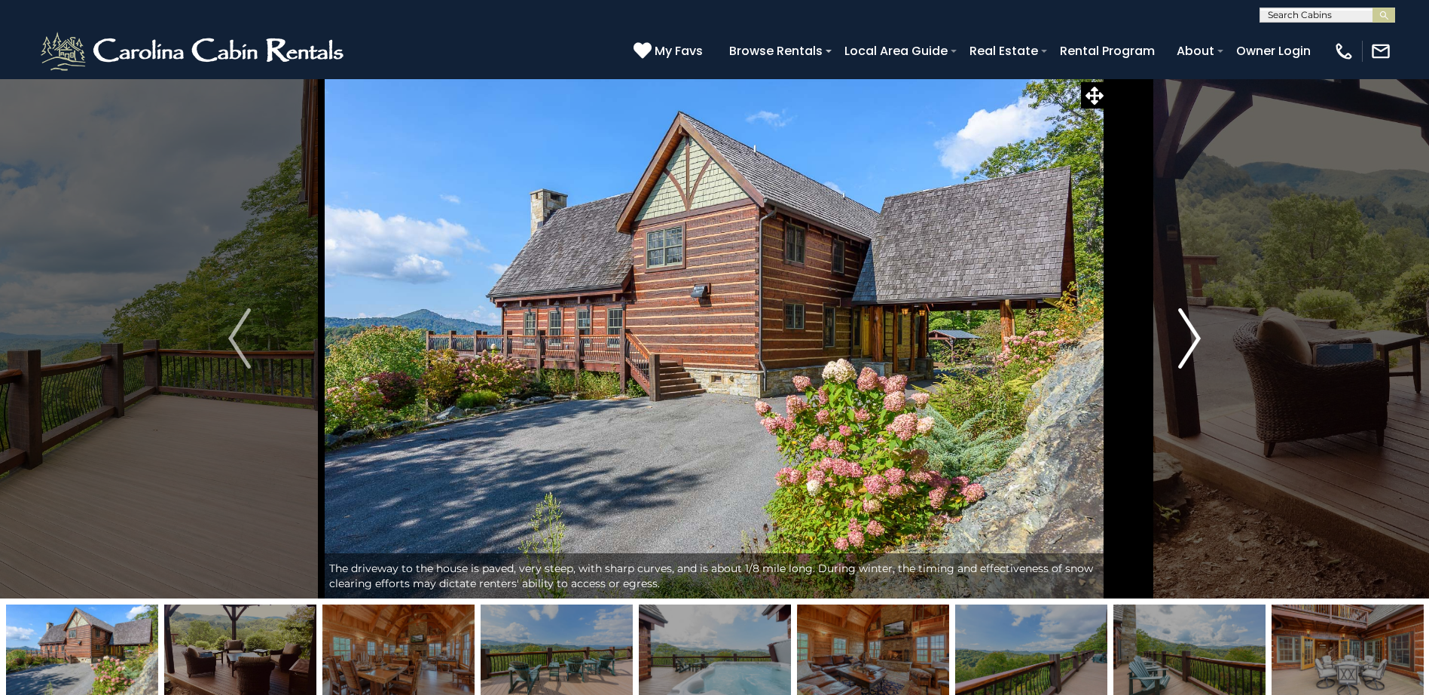
click at [1193, 344] on img "Next" at bounding box center [1189, 338] width 23 height 60
